Goal: Transaction & Acquisition: Purchase product/service

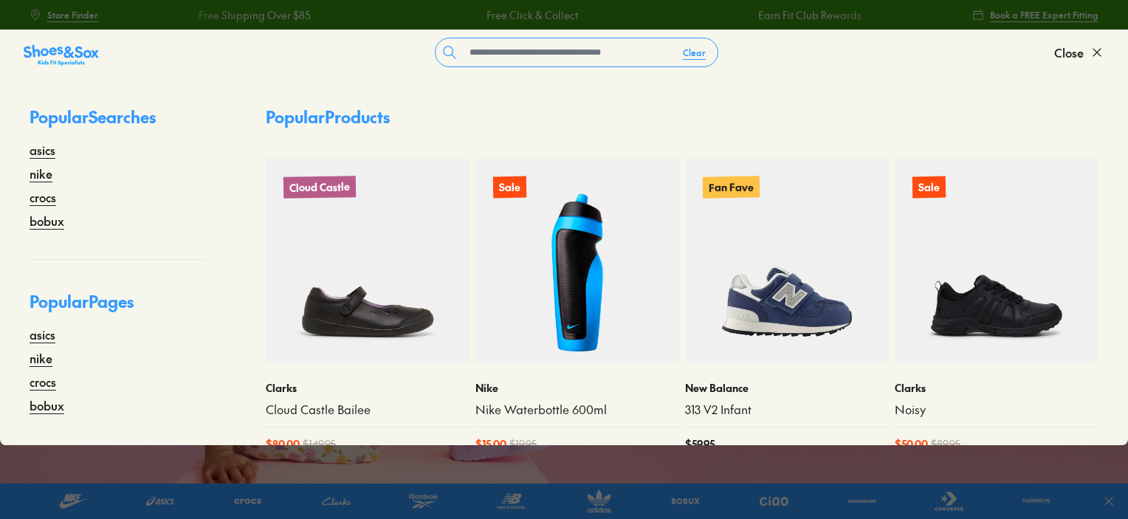
click at [1094, 50] on icon at bounding box center [1097, 52] width 15 height 15
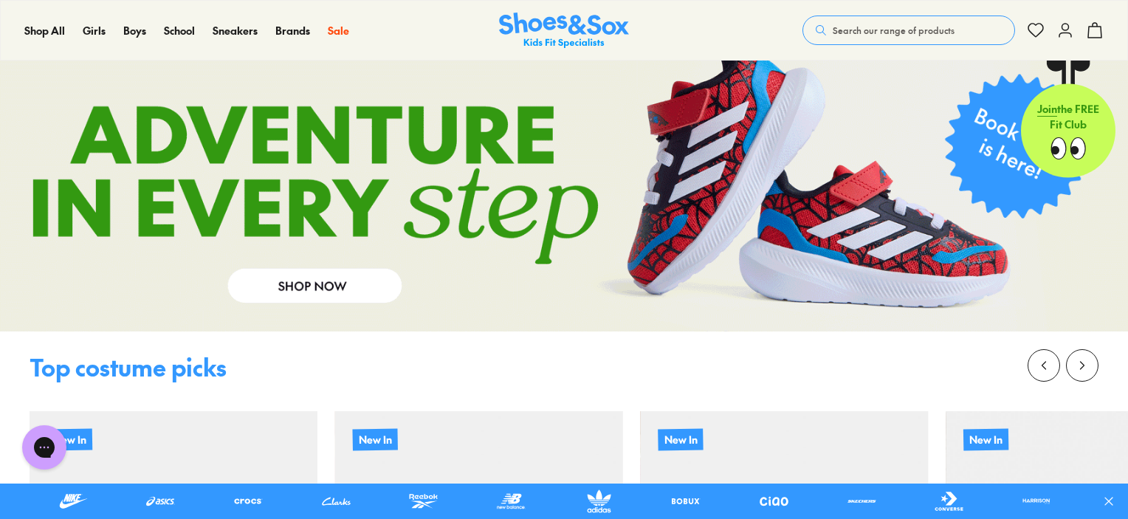
scroll to position [1403, 0]
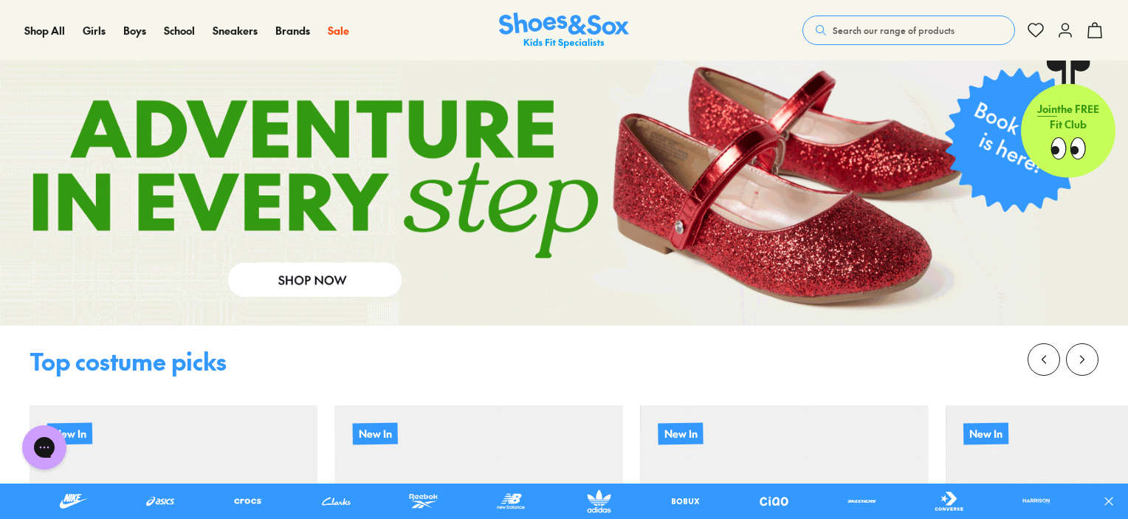
click at [860, 21] on button "Search our range of products" at bounding box center [909, 31] width 213 height 30
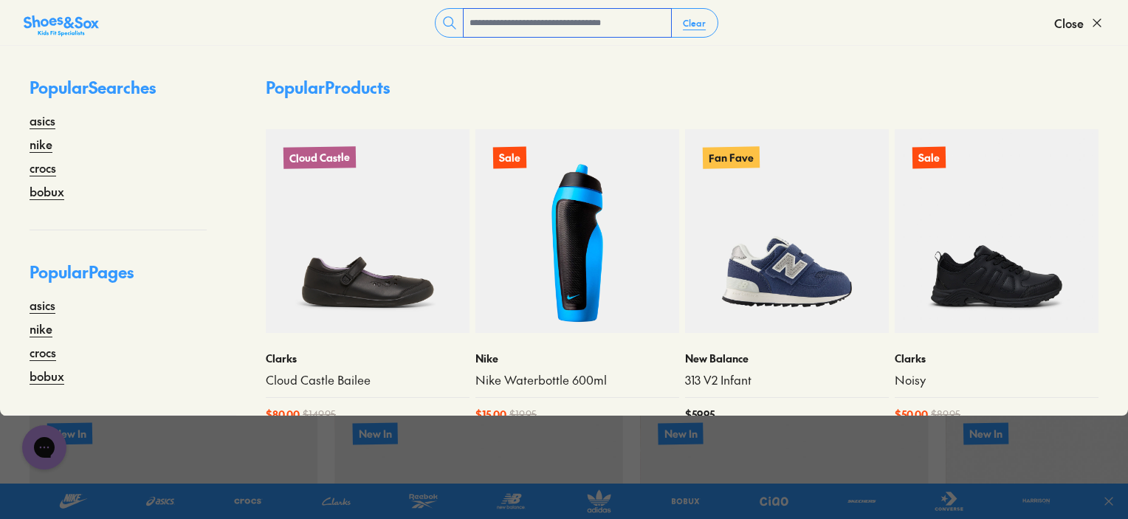
click at [586, 28] on input "text" at bounding box center [568, 23] width 208 height 28
type input "*"
type input "****"
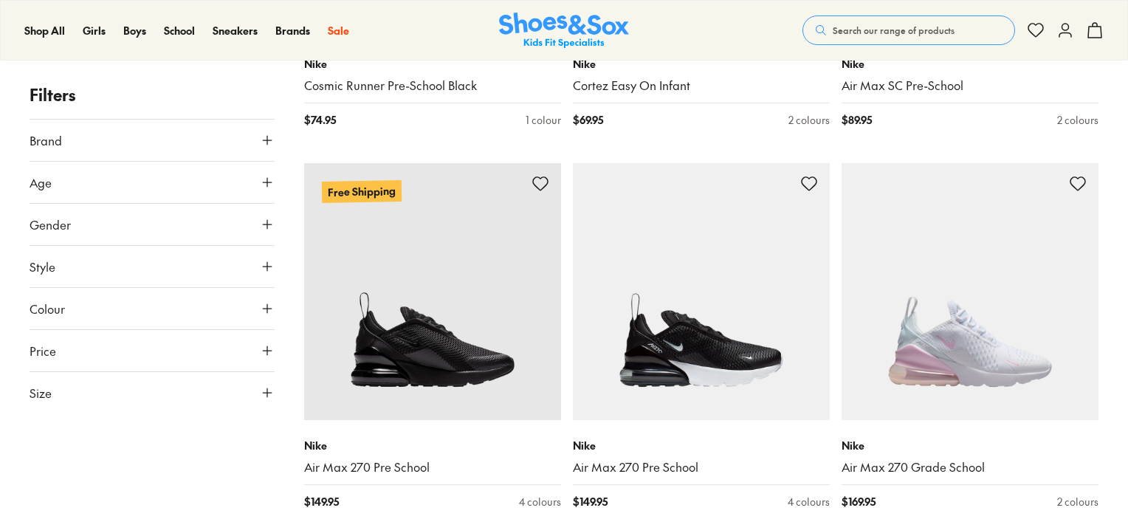
click at [895, 13] on div "Shop All Shop All Shop All New Arrivals Up to 40% Off Sale Online Only Best Sel…" at bounding box center [564, 30] width 1128 height 61
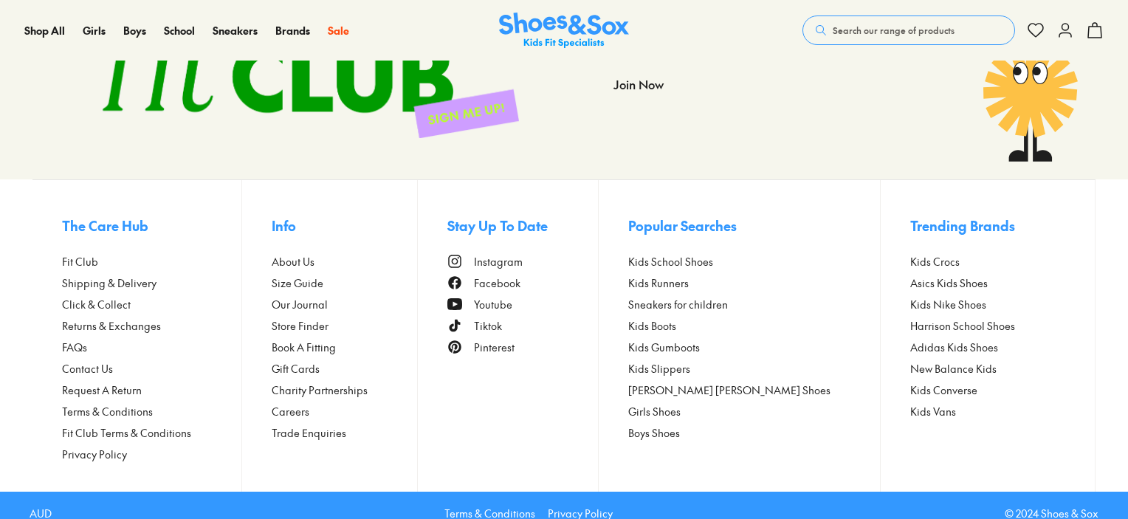
click at [877, 38] on button "Search our range of products" at bounding box center [909, 31] width 213 height 30
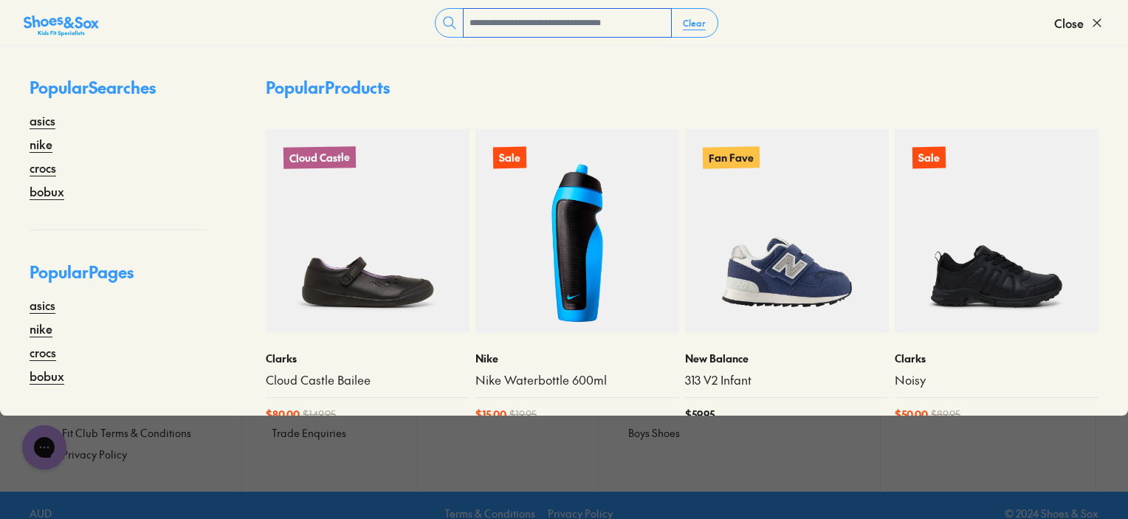
scroll to position [0, 0]
type input "****"
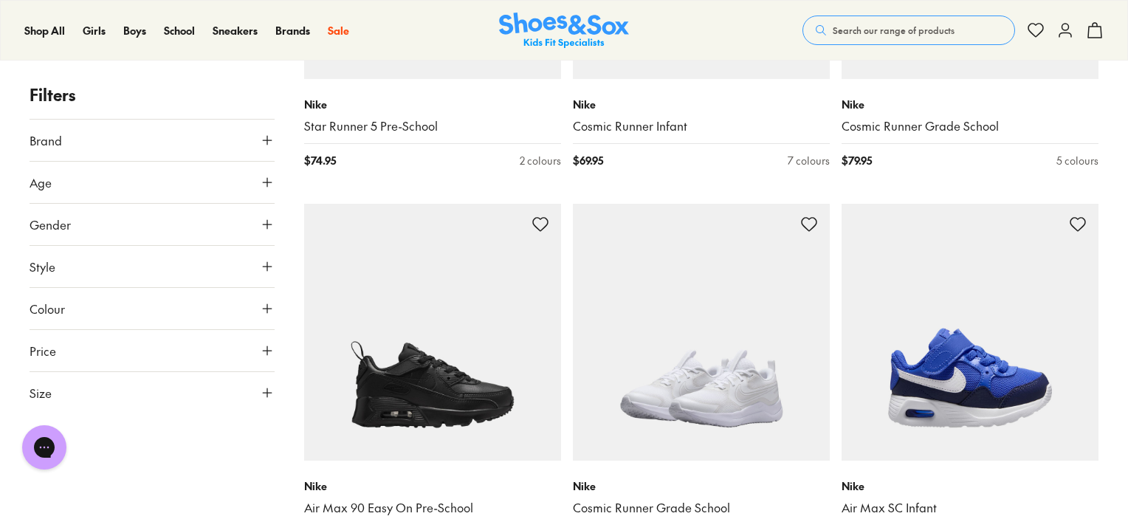
scroll to position [4428, 0]
